Goal: Task Accomplishment & Management: Complete application form

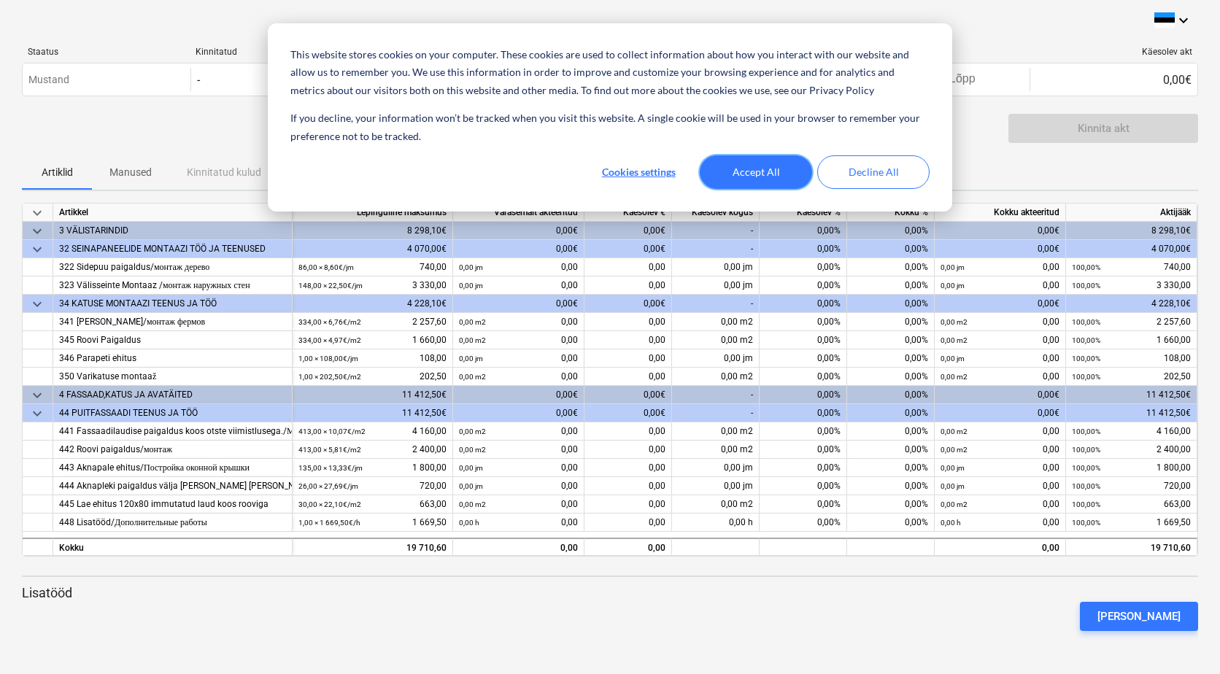
click at [766, 170] on button "Accept All" at bounding box center [756, 172] width 112 height 34
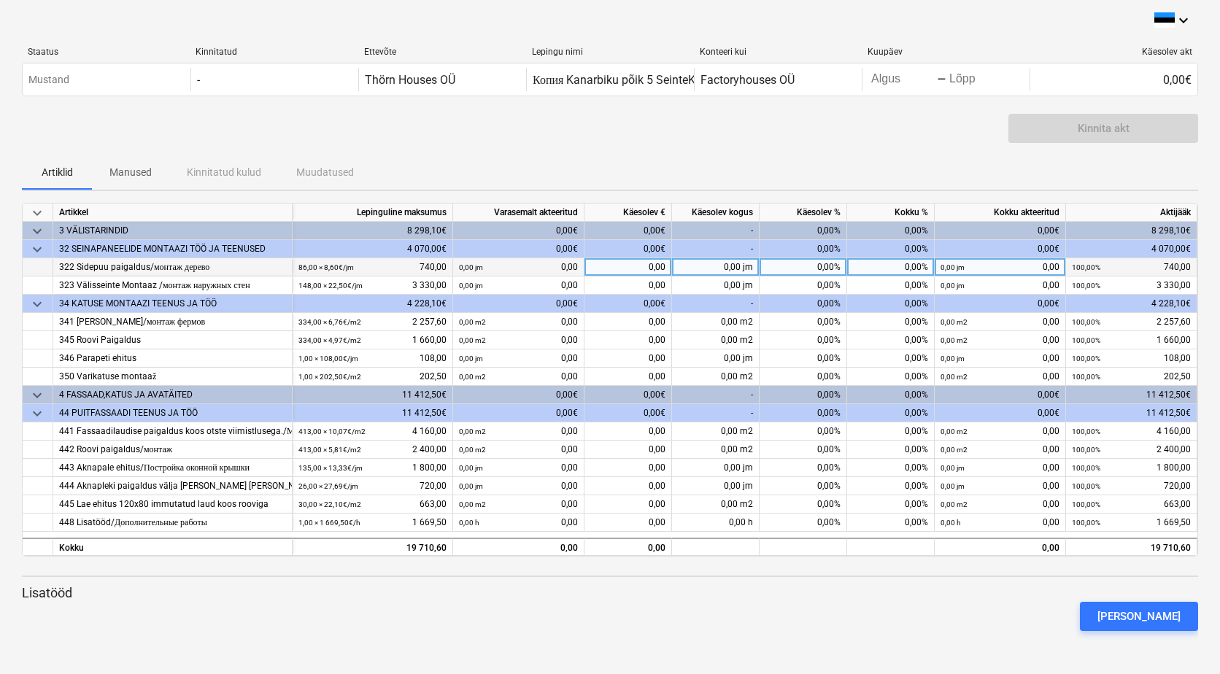
click at [813, 271] on div "0,00%" at bounding box center [803, 267] width 88 height 18
type input "100"
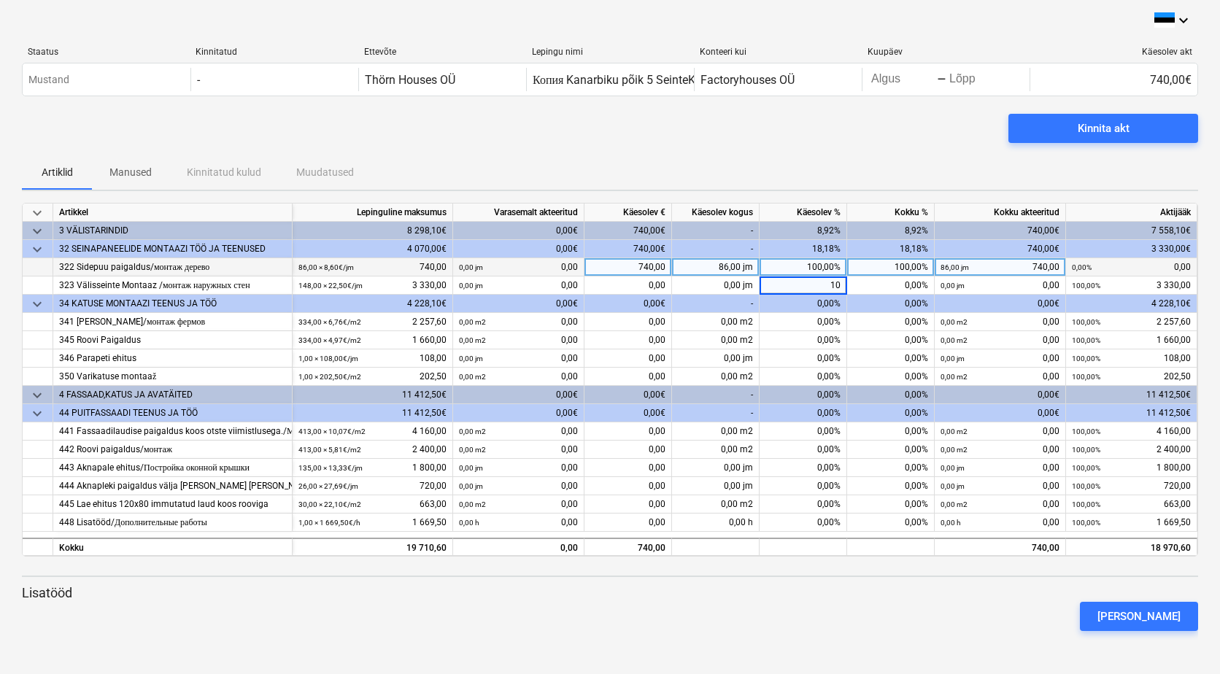
type input "100"
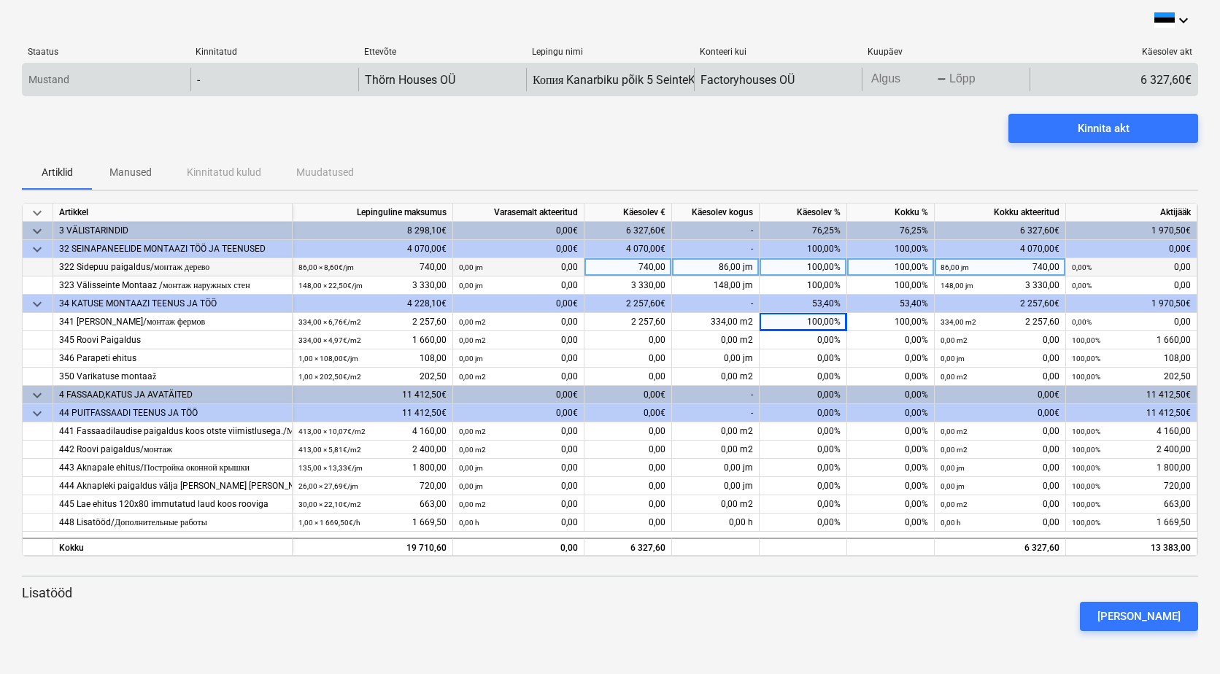
click at [884, 85] on body "This website stores cookies on your computer. These cookies are used to collect…" at bounding box center [610, 337] width 1220 height 674
click at [885, 83] on body "This website stores cookies on your computer. These cookies are used to collect…" at bounding box center [610, 337] width 1220 height 674
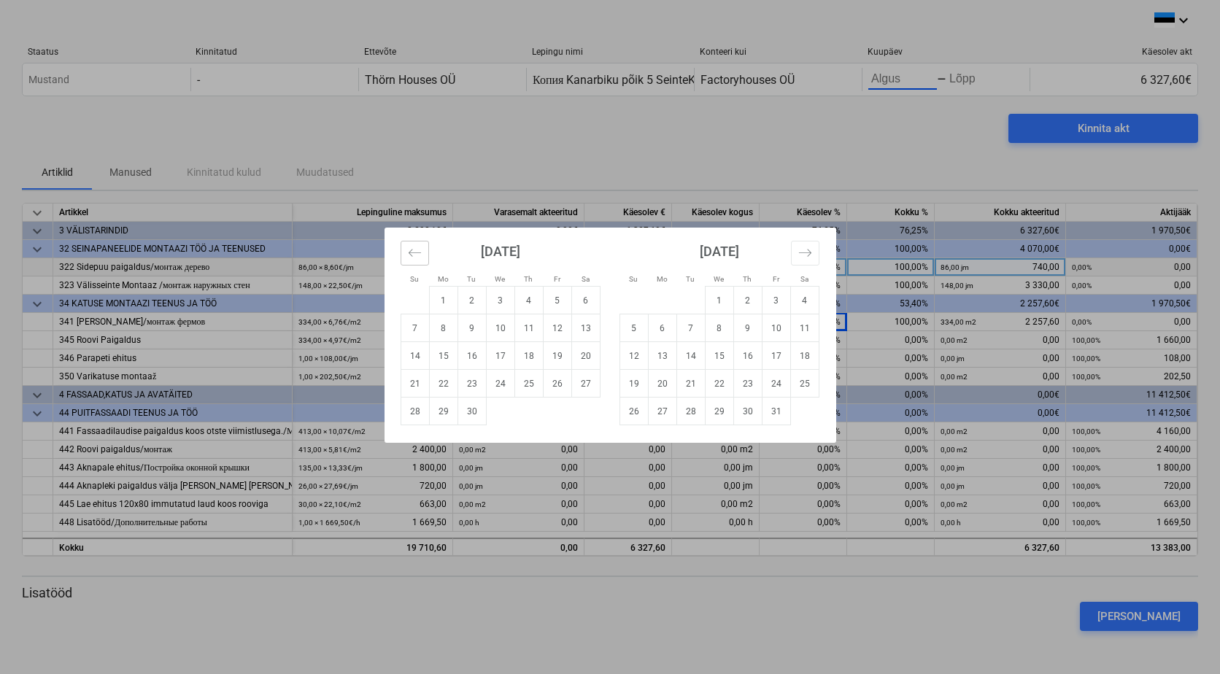
click at [418, 258] on icon "Move backward to switch to the previous month." at bounding box center [415, 253] width 14 height 14
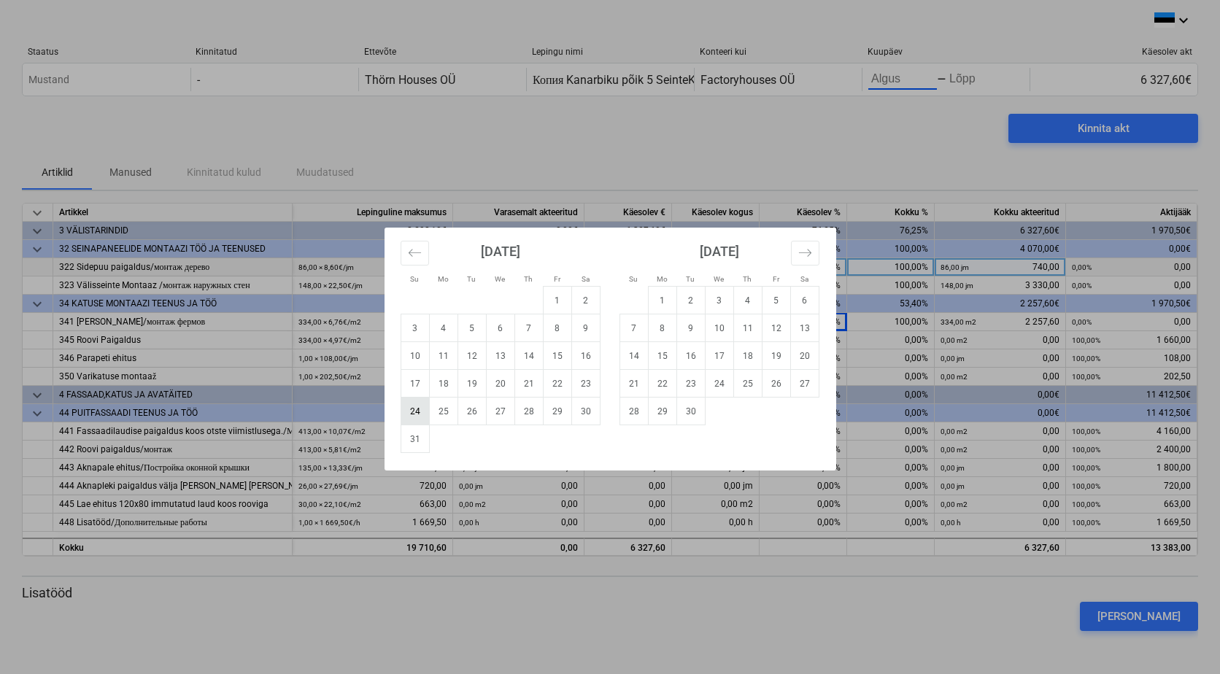
click at [419, 415] on td "24" at bounding box center [414, 412] width 28 height 28
type input "[DATE]"
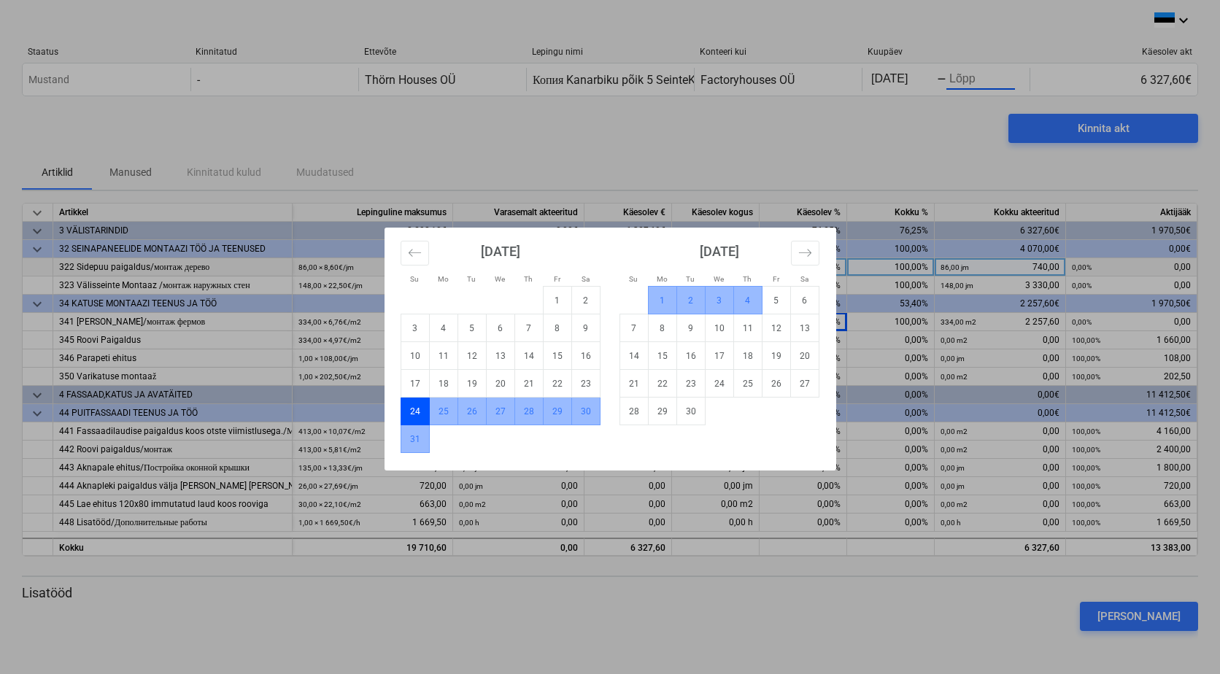
click at [746, 302] on td "4" at bounding box center [747, 301] width 28 height 28
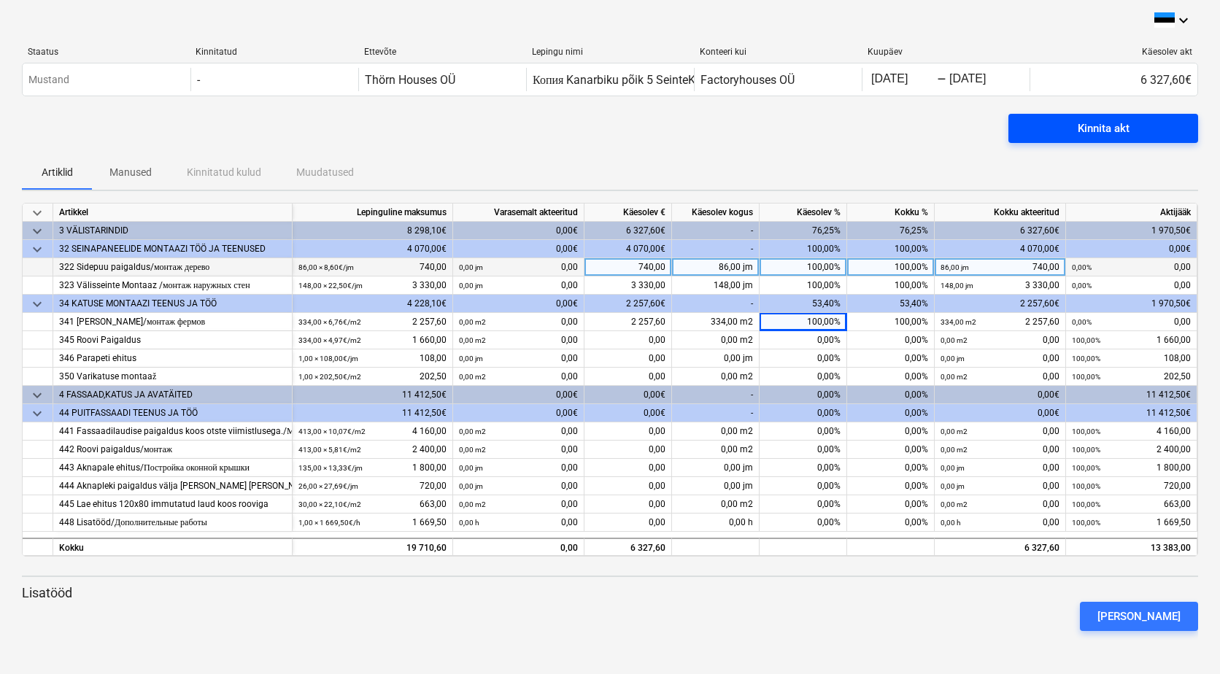
click at [1115, 128] on div "Kinnita akt" at bounding box center [1103, 128] width 52 height 19
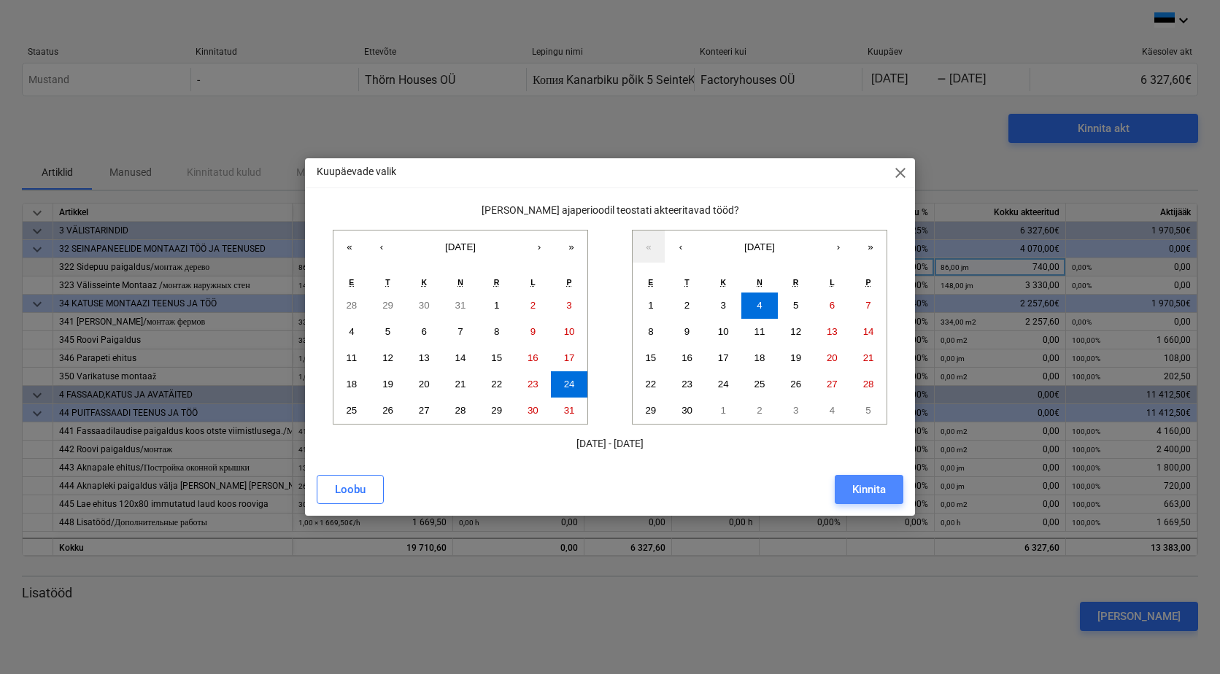
click at [872, 488] on div "Kinnita" at bounding box center [869, 489] width 34 height 19
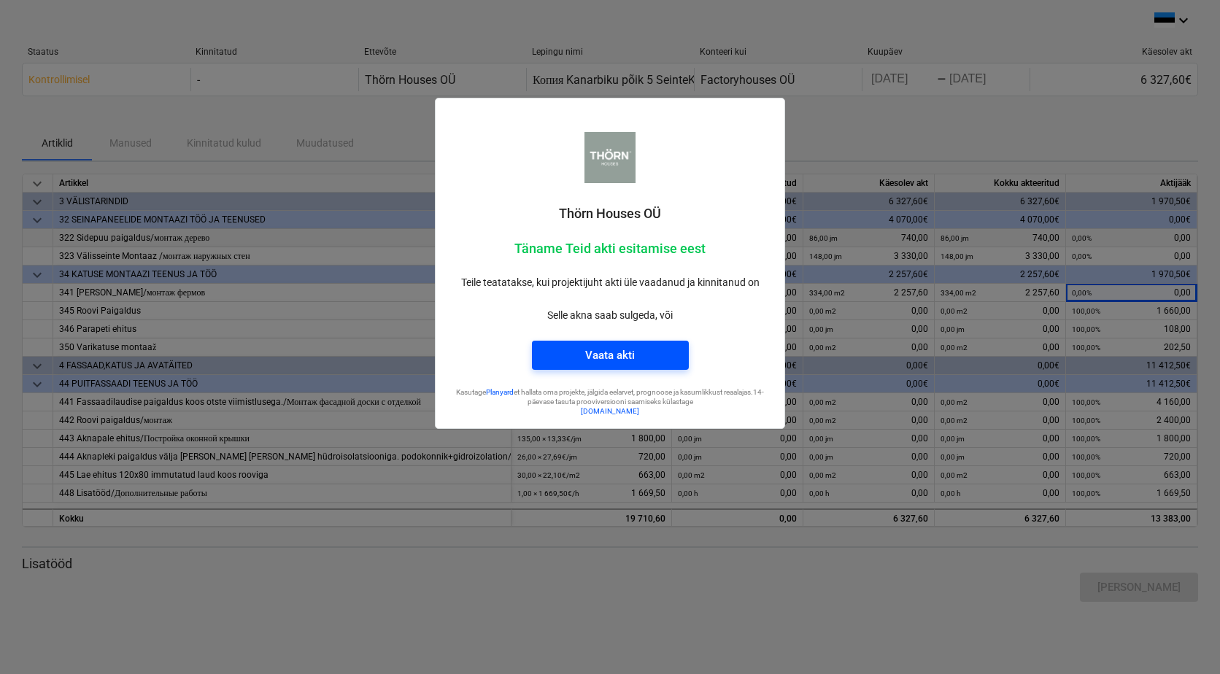
click at [619, 355] on div "Vaata akti" at bounding box center [610, 355] width 50 height 19
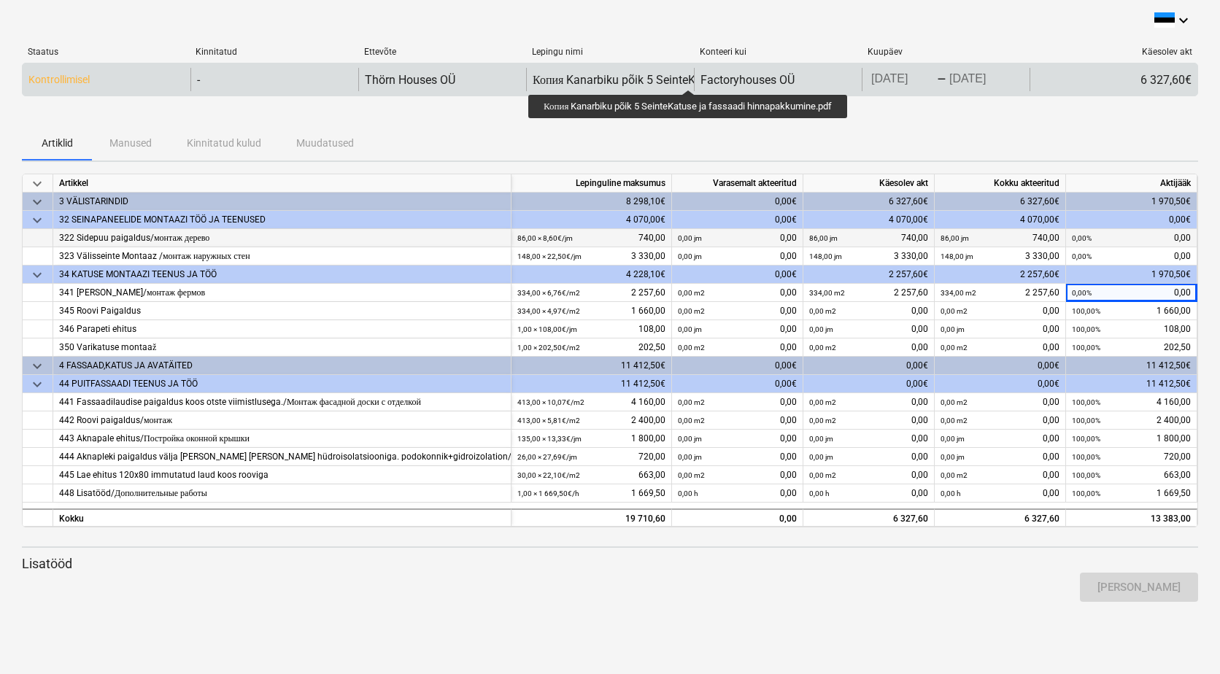
click at [691, 77] on div "Копия Kanarbiku põik 5 SeinteKatuse ja fassaadi hinnapakkumine.pdf" at bounding box center [713, 80] width 361 height 14
